Goal: Transaction & Acquisition: Obtain resource

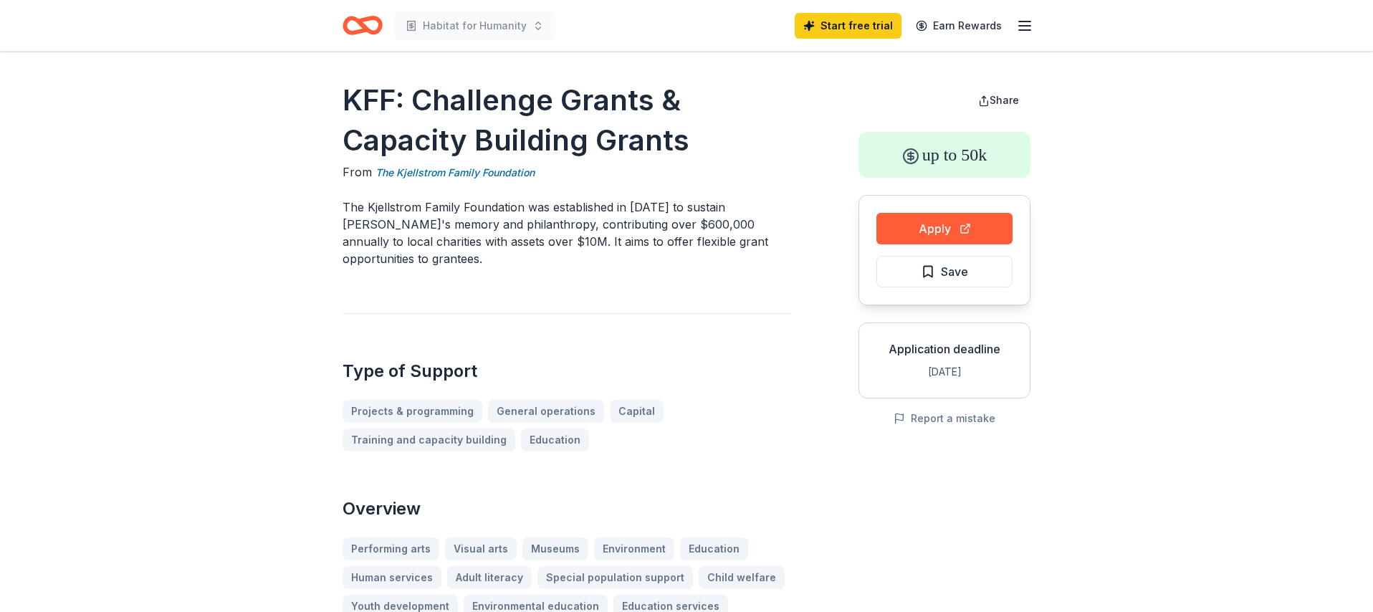
drag, startPoint x: 705, startPoint y: 130, endPoint x: 469, endPoint y: 101, distance: 238.4
click at [500, 118] on h1 "KFF: Challenge Grants & Capacity Building Grants" at bounding box center [566, 120] width 447 height 80
drag, startPoint x: 415, startPoint y: 97, endPoint x: 675, endPoint y: 125, distance: 261.6
click at [680, 126] on h1 "KFF: Challenge Grants & Capacity Building Grants" at bounding box center [566, 120] width 447 height 80
drag, startPoint x: 644, startPoint y: 134, endPoint x: 360, endPoint y: 85, distance: 288.8
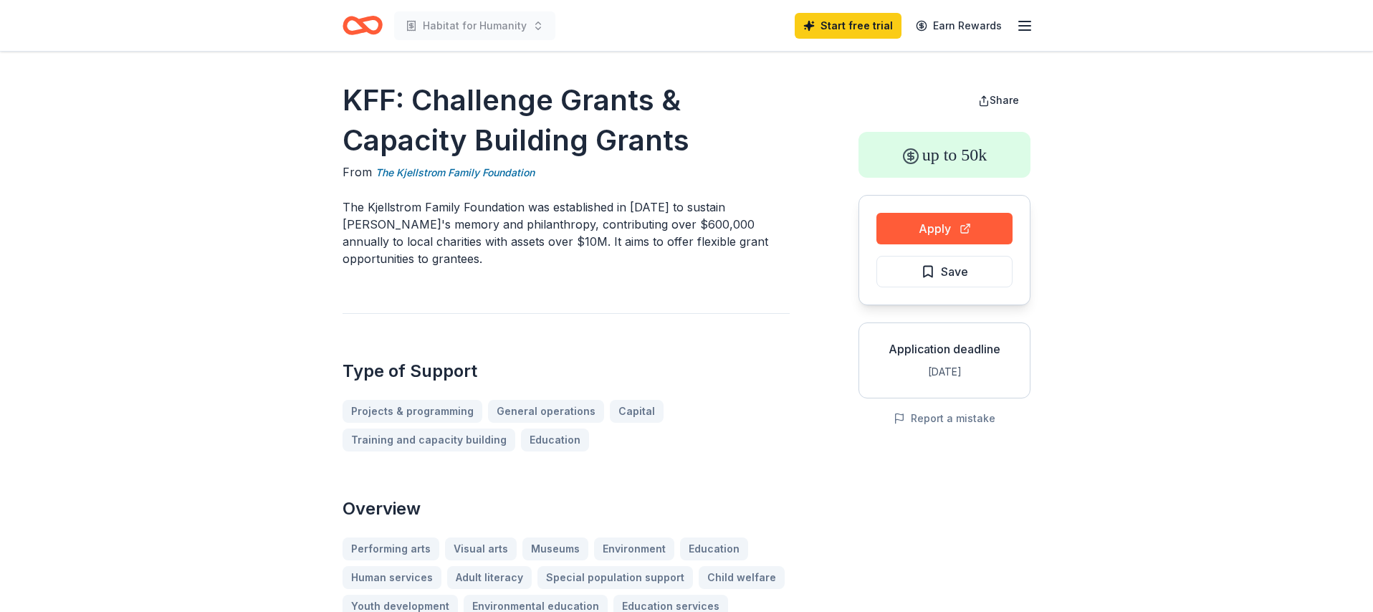
click at [360, 87] on h1 "KFF: Challenge Grants & Capacity Building Grants" at bounding box center [566, 120] width 447 height 80
click at [925, 237] on button "Apply" at bounding box center [945, 229] width 136 height 32
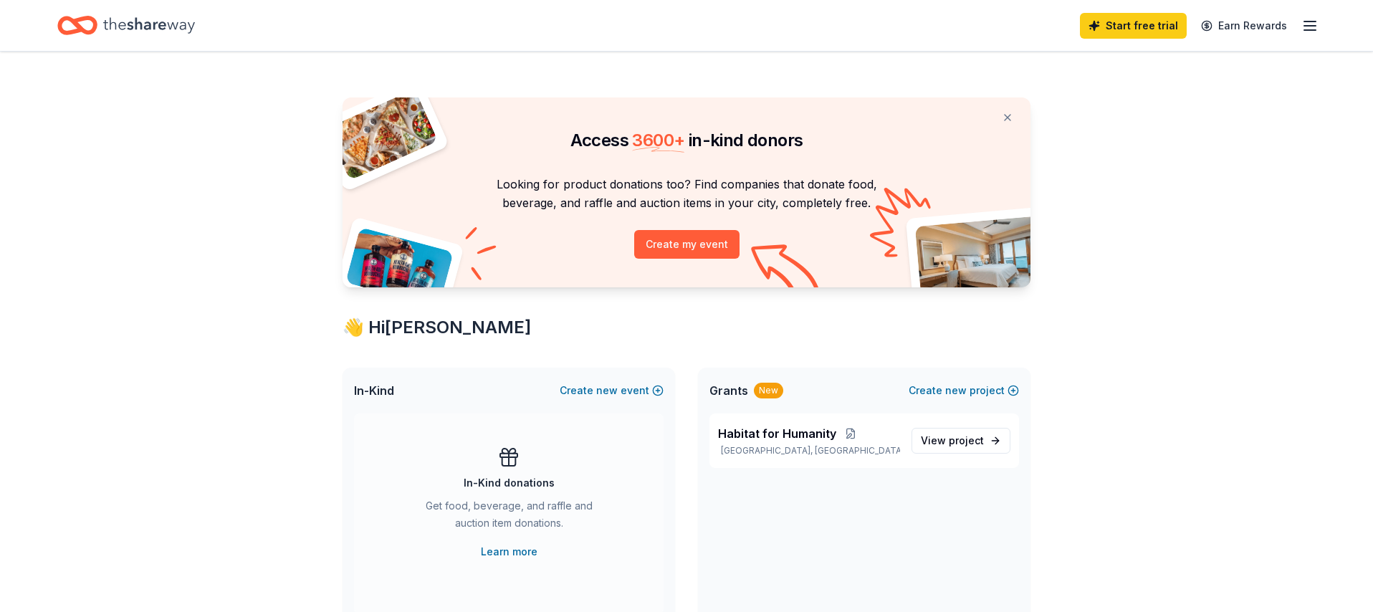
click at [1315, 28] on icon "button" at bounding box center [1310, 25] width 17 height 17
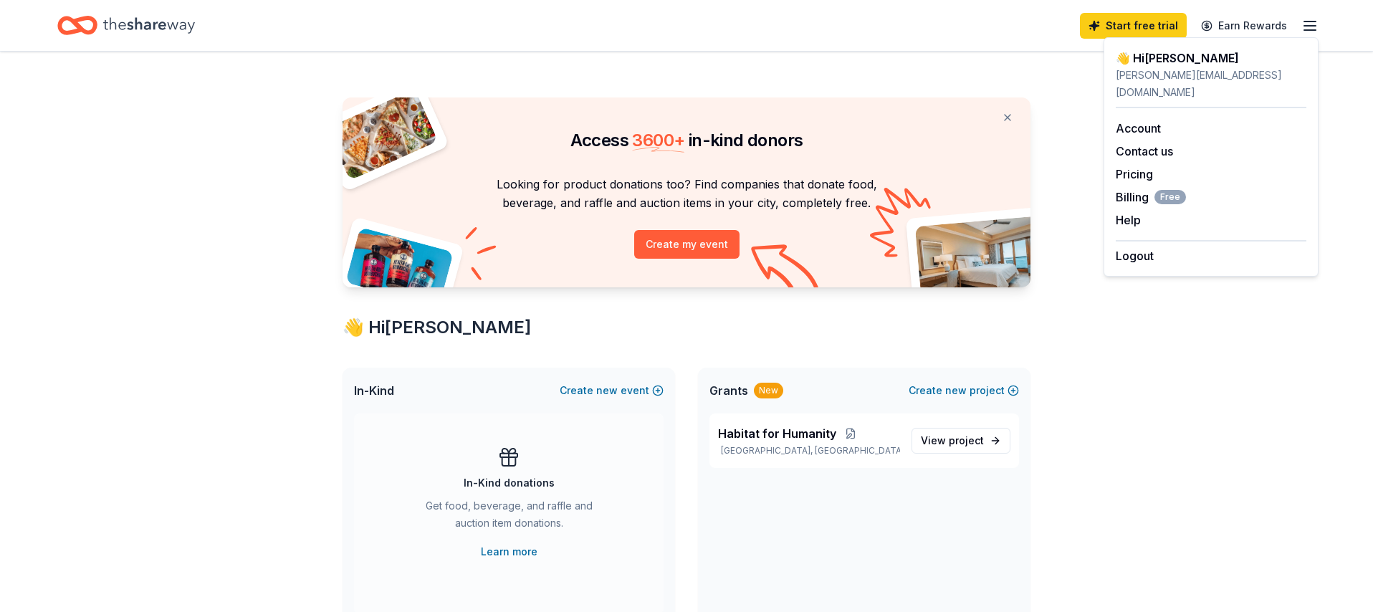
click at [1184, 80] on div "mel@habitatmadisonclark.org" at bounding box center [1211, 84] width 191 height 34
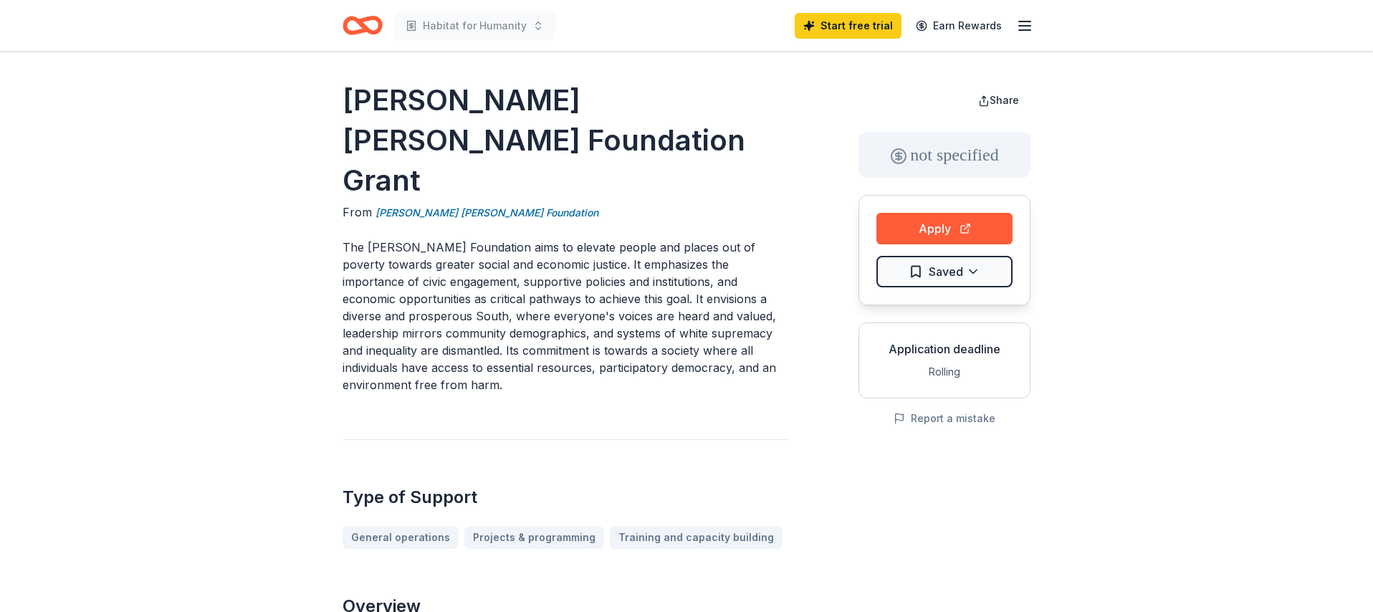
drag, startPoint x: 348, startPoint y: 97, endPoint x: 593, endPoint y: 106, distance: 246.0
click at [905, 222] on button "Apply" at bounding box center [945, 229] width 136 height 32
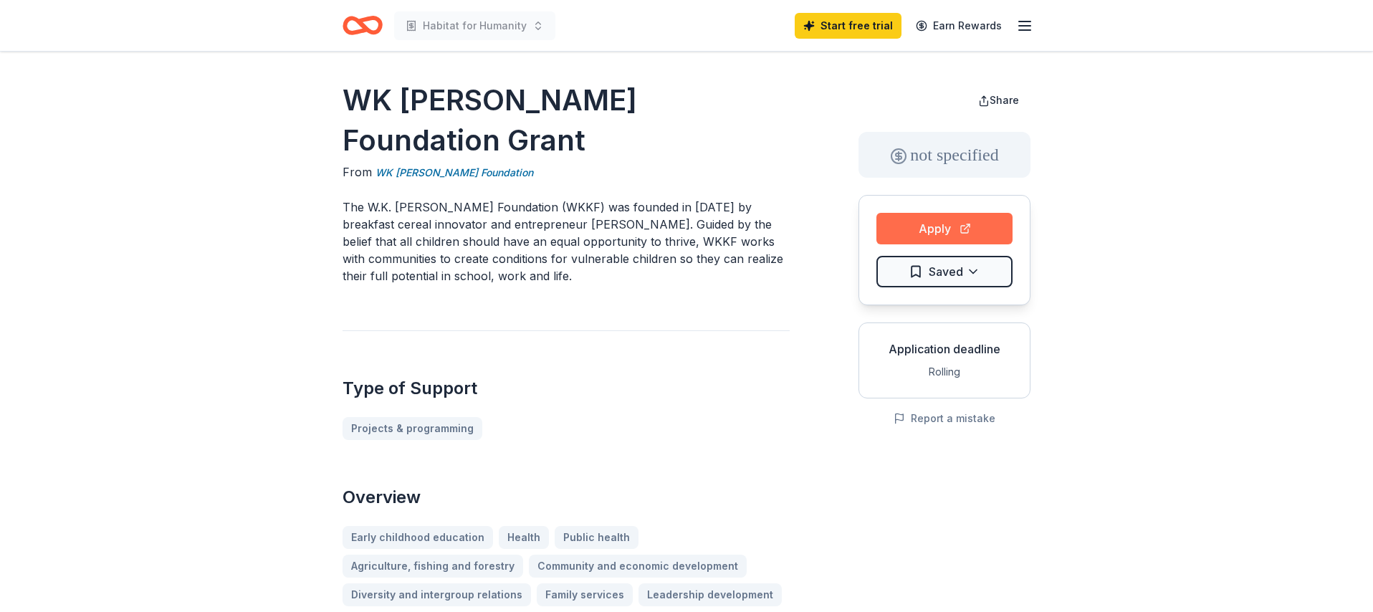
click at [937, 224] on button "Apply" at bounding box center [945, 229] width 136 height 32
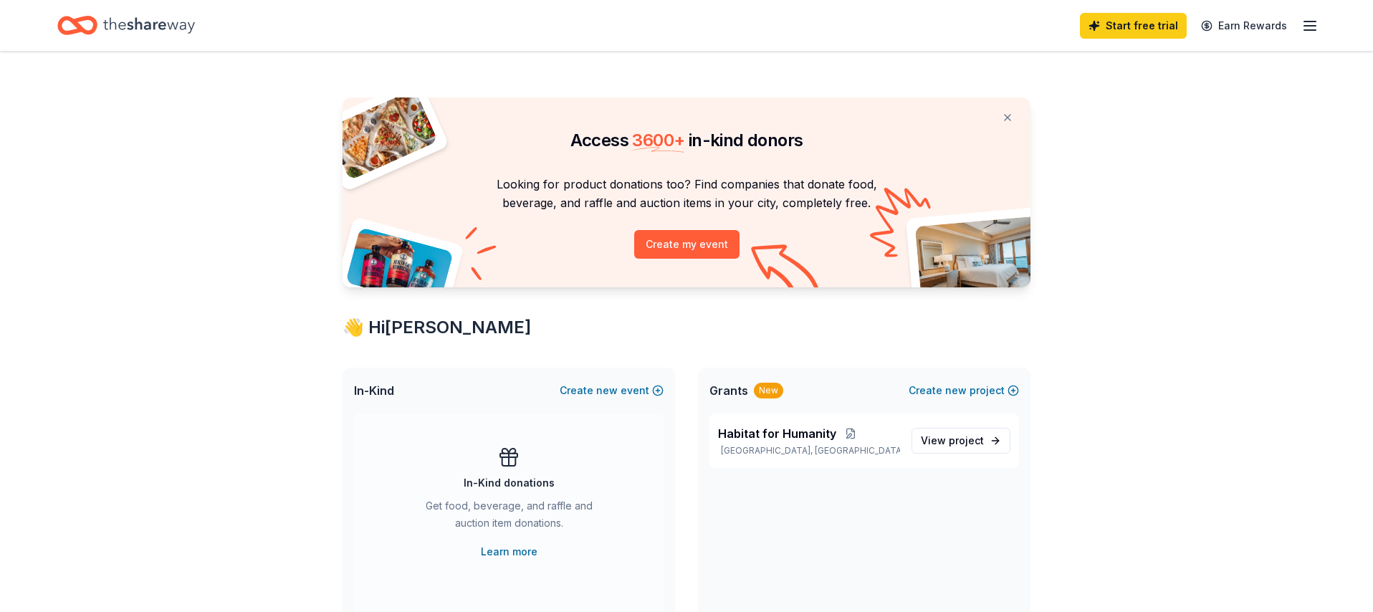
click at [1318, 28] on icon "button" at bounding box center [1310, 25] width 17 height 17
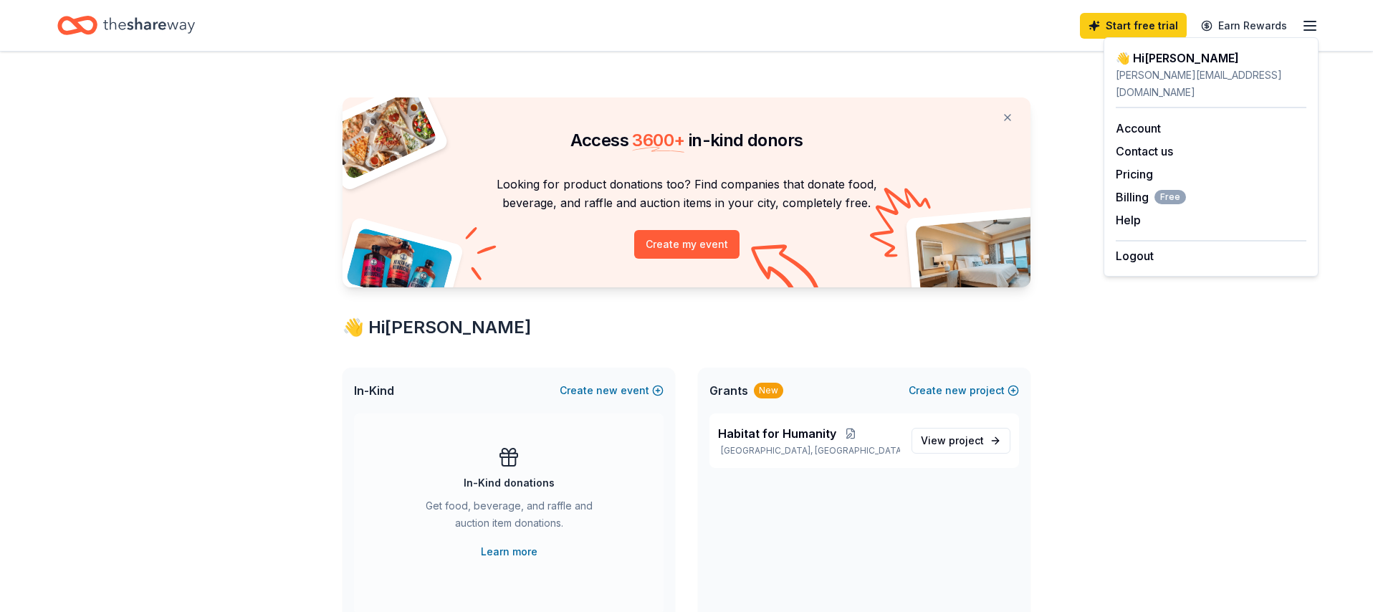
drag, startPoint x: 1221, startPoint y: 69, endPoint x: 1213, endPoint y: 68, distance: 8.6
click at [1220, 68] on div "mel@habitatmadisonclark.org" at bounding box center [1211, 84] width 191 height 34
click at [1139, 121] on link "Account" at bounding box center [1138, 128] width 45 height 14
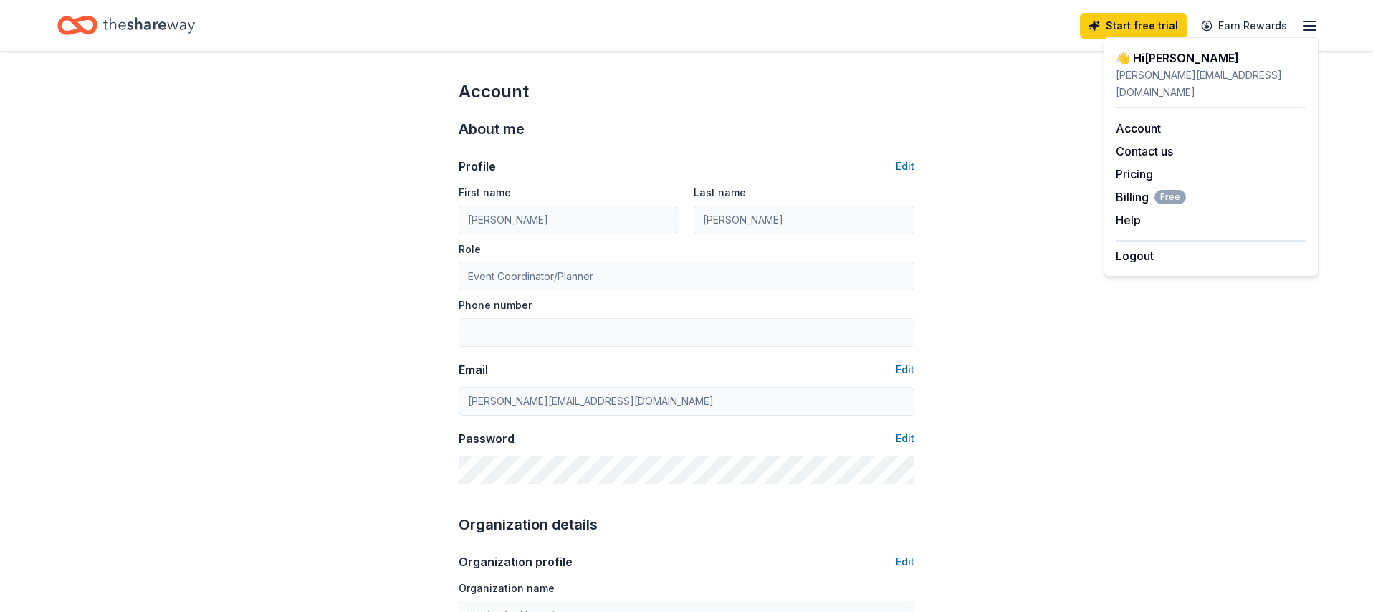
click at [126, 29] on icon "Home" at bounding box center [149, 25] width 92 height 29
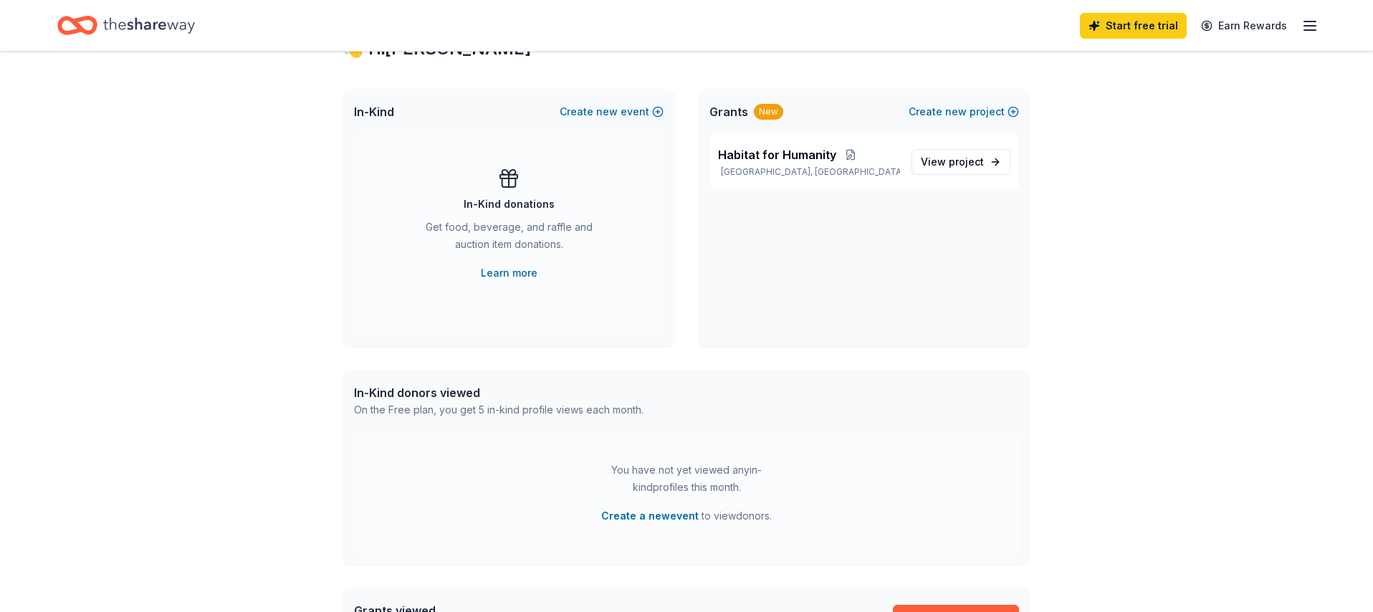
scroll to position [280, 0]
click at [945, 161] on span "View project" at bounding box center [952, 161] width 63 height 17
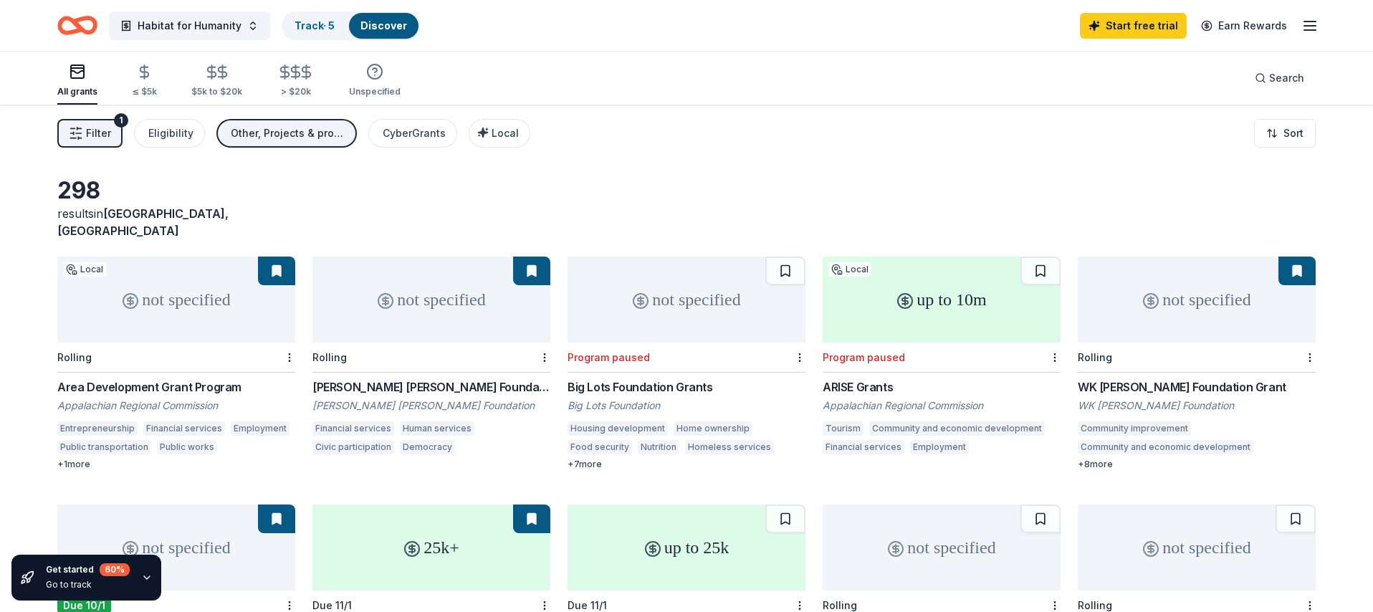
click at [111, 378] on div "Area Development Grant Program" at bounding box center [176, 386] width 238 height 17
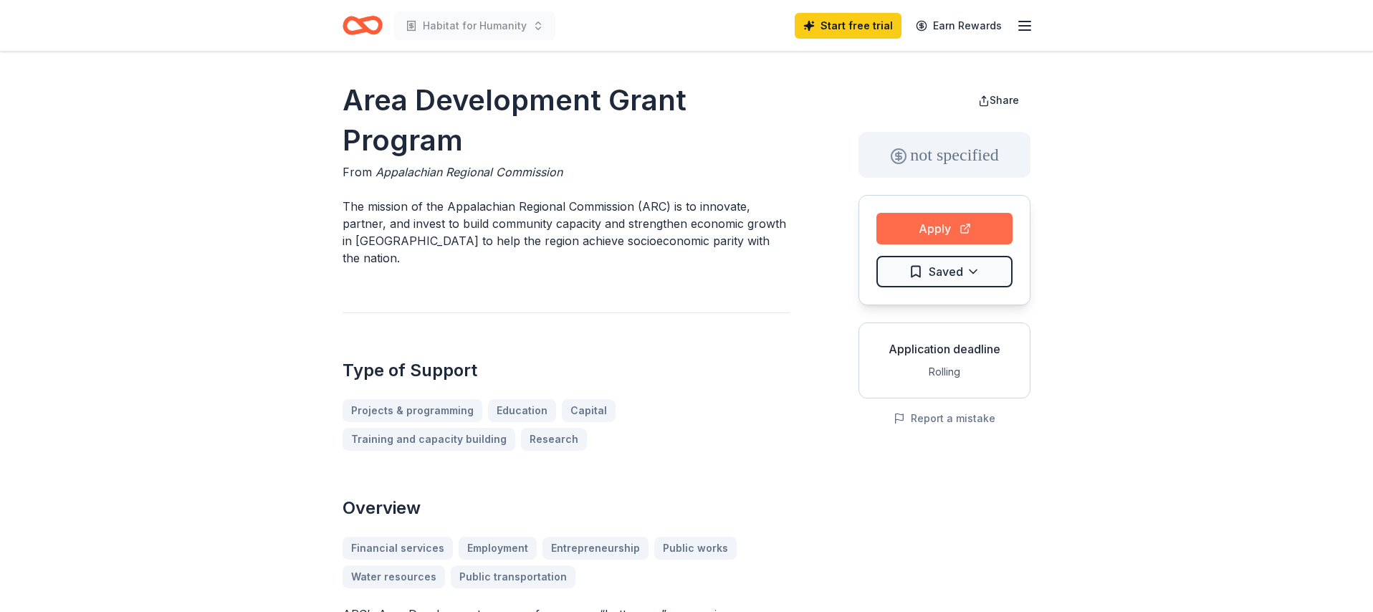
click at [943, 228] on button "Apply" at bounding box center [945, 229] width 136 height 32
